Goal: Transaction & Acquisition: Download file/media

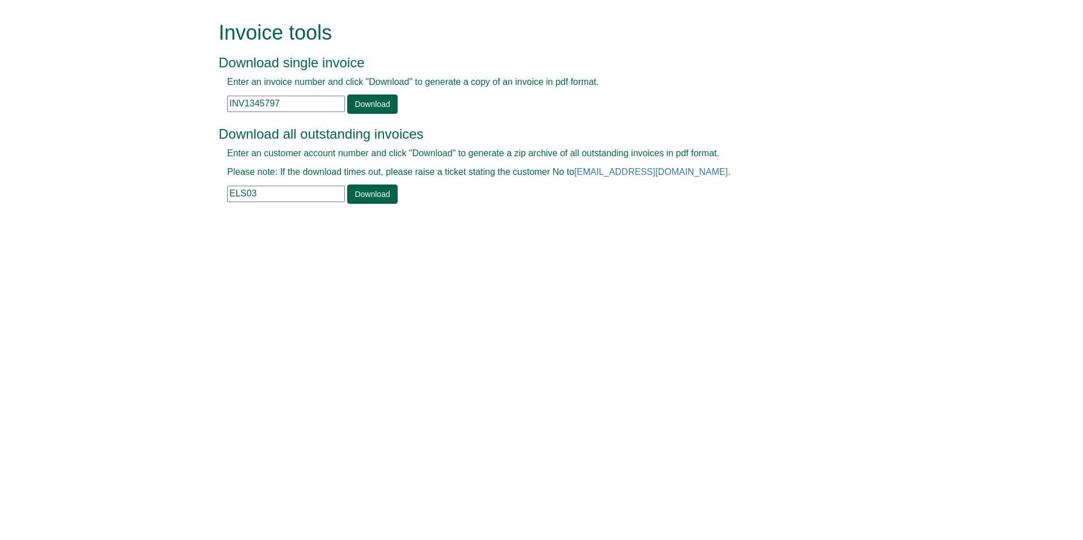
drag, startPoint x: 300, startPoint y: 105, endPoint x: 99, endPoint y: 156, distance: 207.9
click at [99, 156] on form "Invoice tools Download single invoice Enter an invoice number and click "Downlo…" at bounding box center [541, 114] width 1083 height 228
paste input "34244"
click at [376, 101] on link "Download" at bounding box center [372, 104] width 50 height 19
drag, startPoint x: 308, startPoint y: 105, endPoint x: 43, endPoint y: 143, distance: 267.9
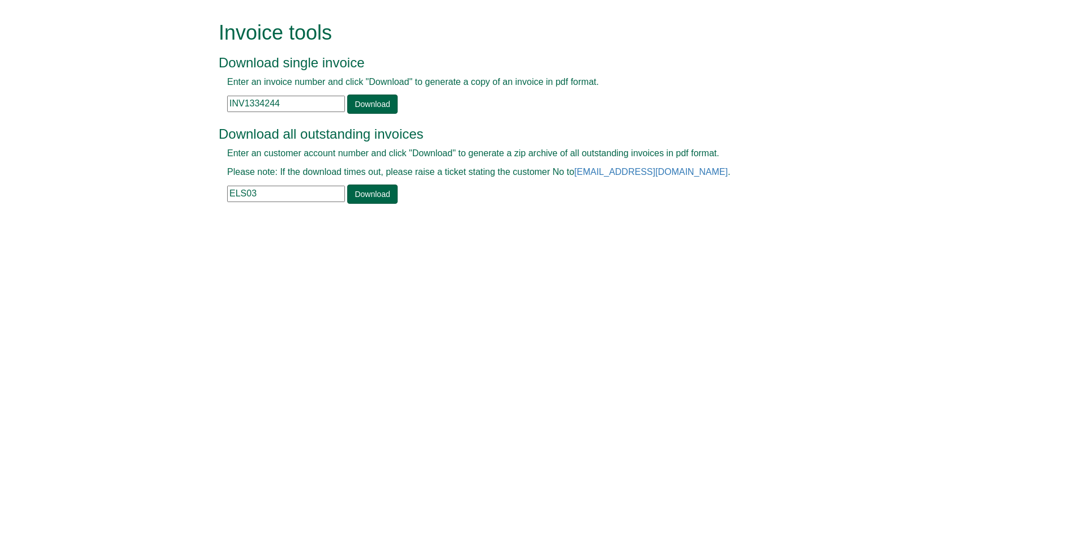
click at [43, 143] on form "Invoice tools Download single invoice Enter an invoice number and click "Downlo…" at bounding box center [541, 114] width 1083 height 228
paste input "89945"
click at [378, 106] on link "Download" at bounding box center [372, 104] width 50 height 19
drag, startPoint x: 300, startPoint y: 103, endPoint x: 126, endPoint y: 127, distance: 175.6
click at [127, 127] on form "Invoice tools Download single invoice Enter an invoice number and click "Downlo…" at bounding box center [541, 114] width 1083 height 228
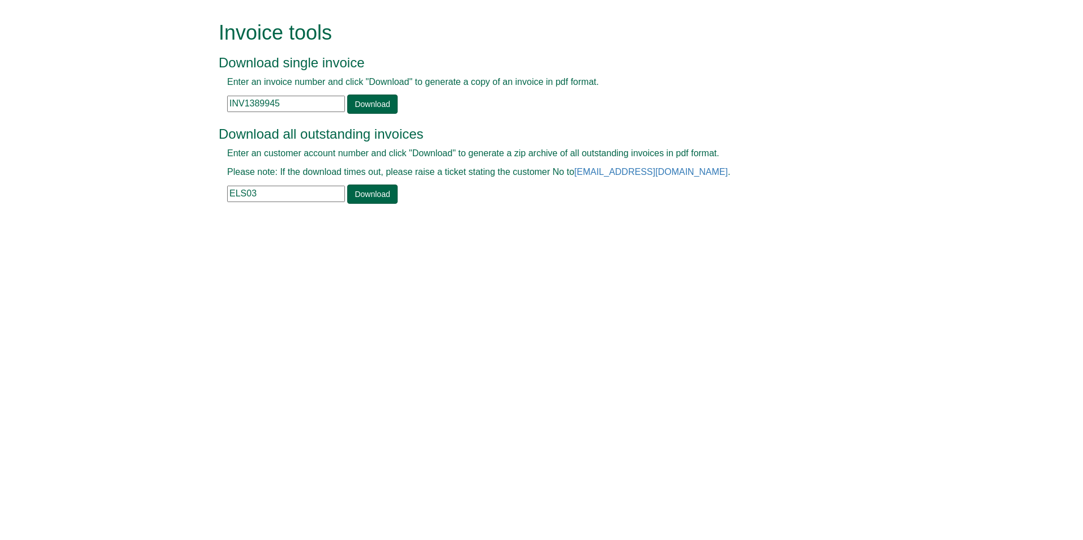
paste input "50"
type input "INV1389950"
click at [370, 105] on link "Download" at bounding box center [372, 104] width 50 height 19
click at [527, 70] on div "Invoice tools Download single invoice Enter an invoice number and click "Downlo…" at bounding box center [529, 69] width 620 height 94
